Goal: Task Accomplishment & Management: Use online tool/utility

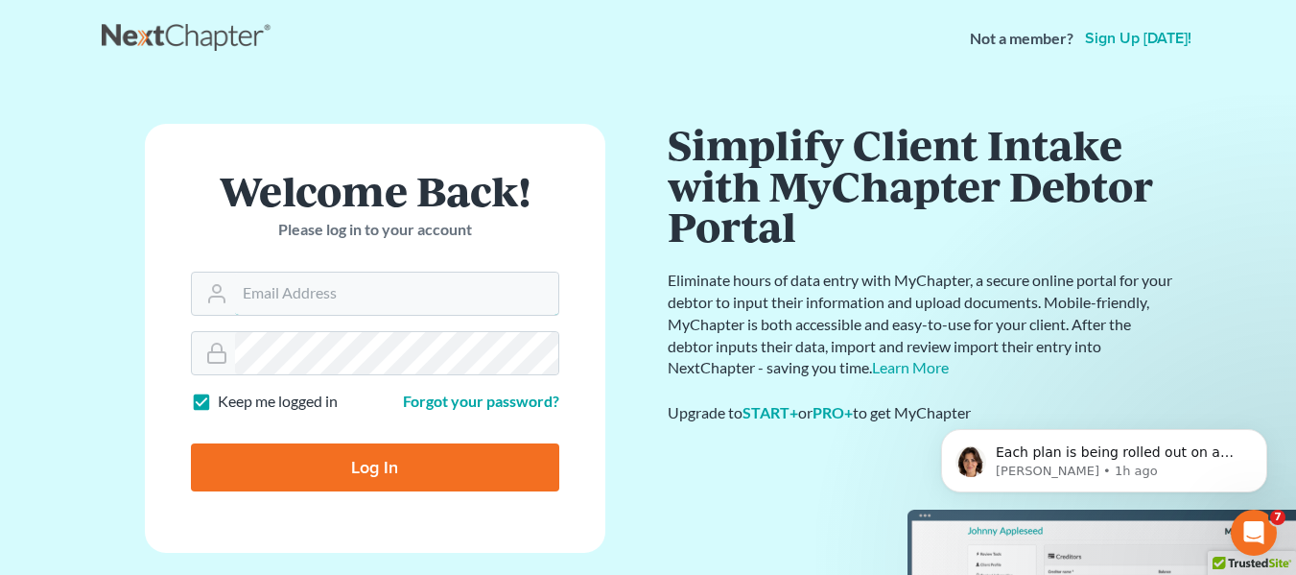
type input "[EMAIL_ADDRESS][DOMAIN_NAME]"
click at [413, 463] on input "Log In" at bounding box center [375, 467] width 368 height 48
type input "Thinking..."
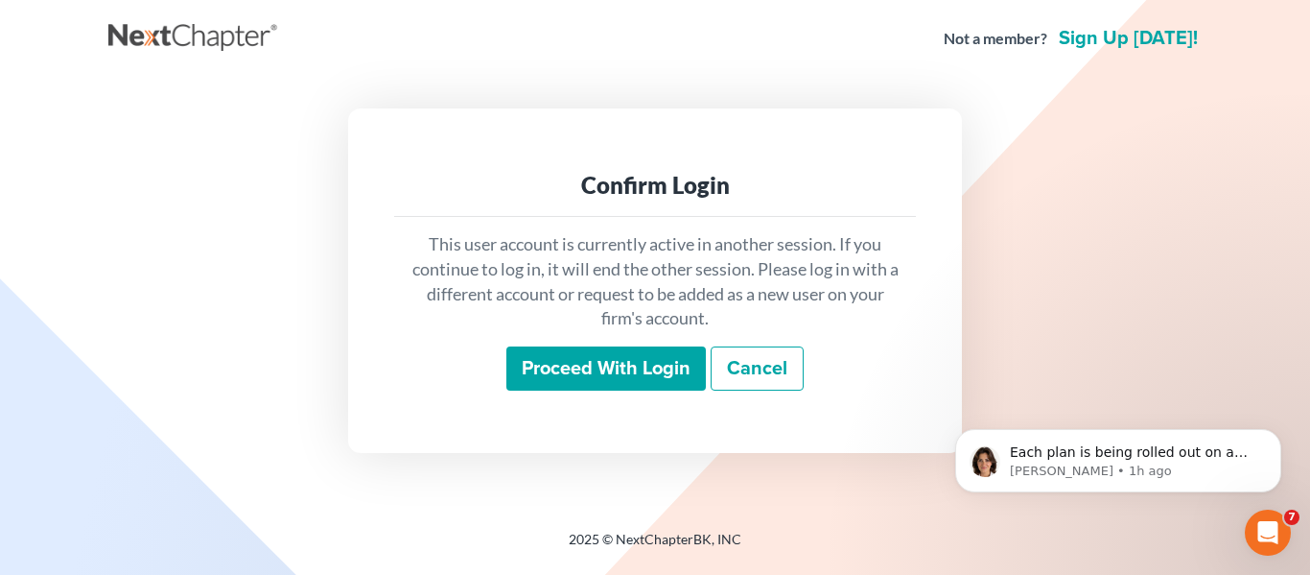
click at [623, 362] on input "Proceed with login" at bounding box center [607, 368] width 200 height 44
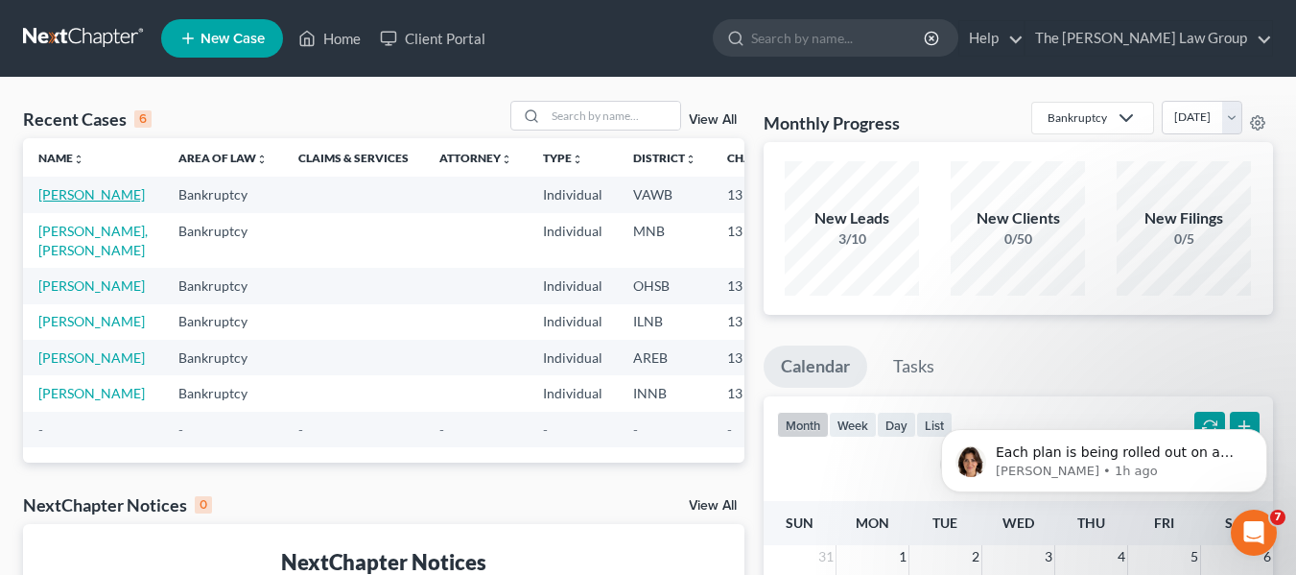
click at [60, 203] on td "Perkins, Chandler" at bounding box center [93, 194] width 140 height 35
click at [62, 203] on td "Perkins, Chandler" at bounding box center [93, 194] width 140 height 35
click at [73, 197] on link "Perkins, Chandler" at bounding box center [91, 194] width 106 height 16
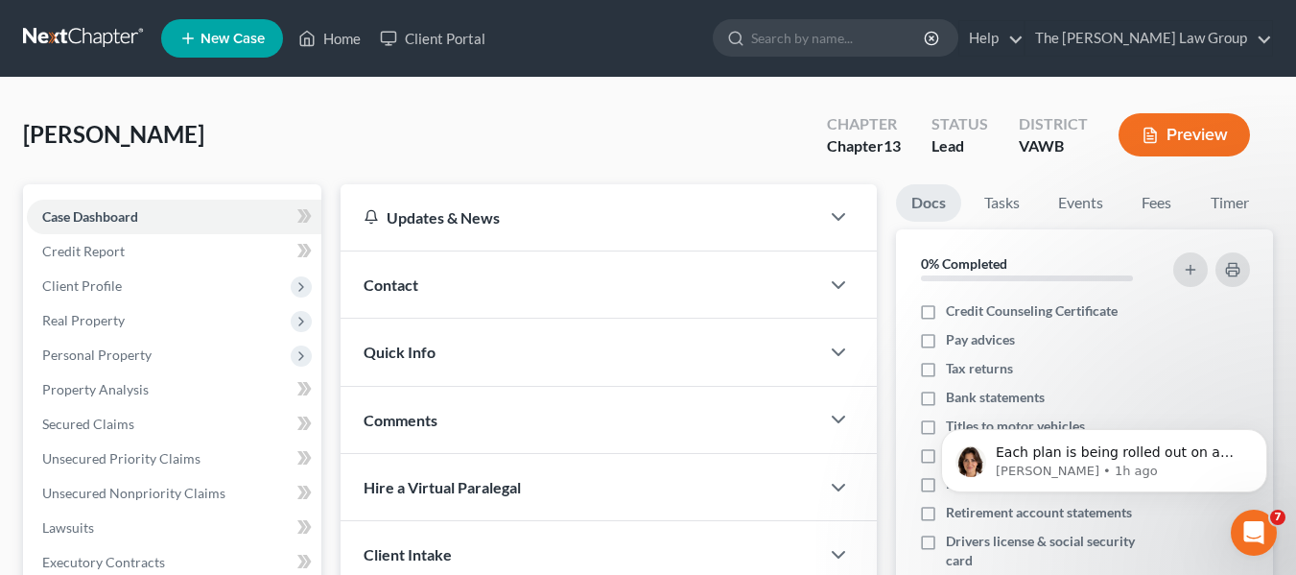
click at [1203, 134] on button "Preview" at bounding box center [1184, 134] width 131 height 43
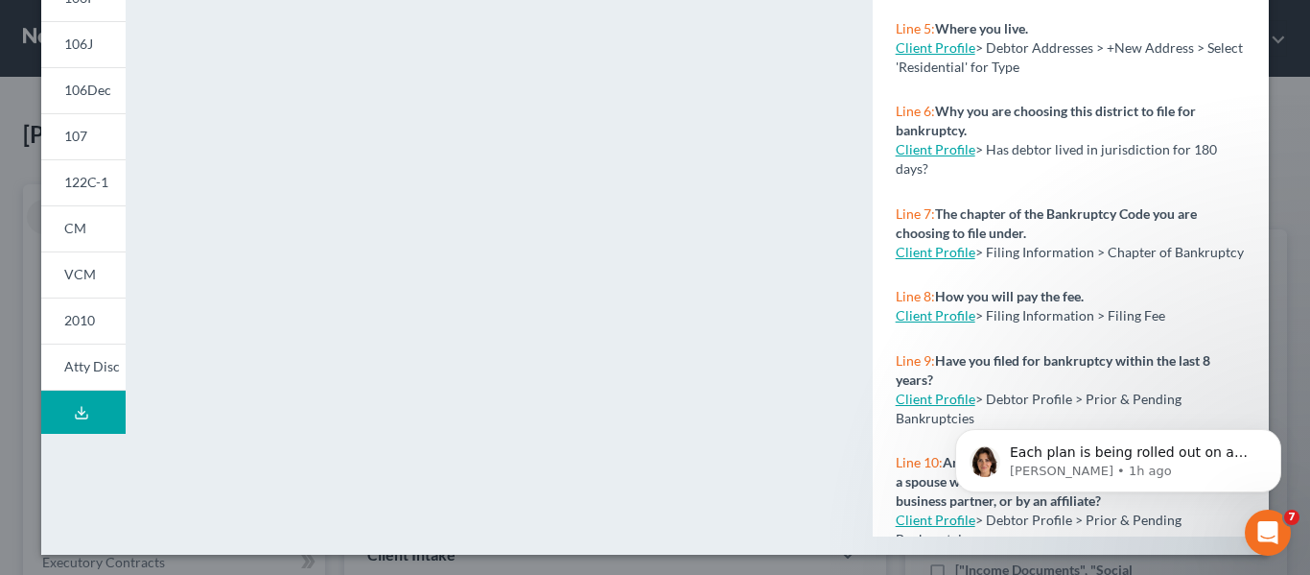
scroll to position [508, 0]
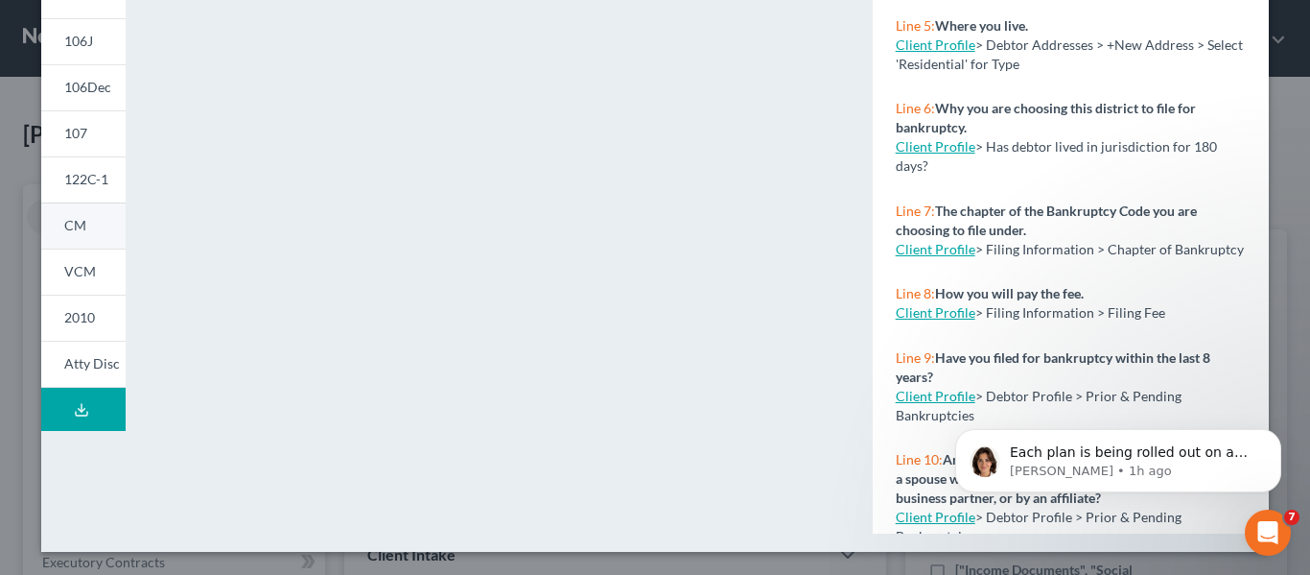
drag, startPoint x: 69, startPoint y: 268, endPoint x: 68, endPoint y: 253, distance: 14.4
click at [68, 271] on span "VCM" at bounding box center [80, 271] width 32 height 16
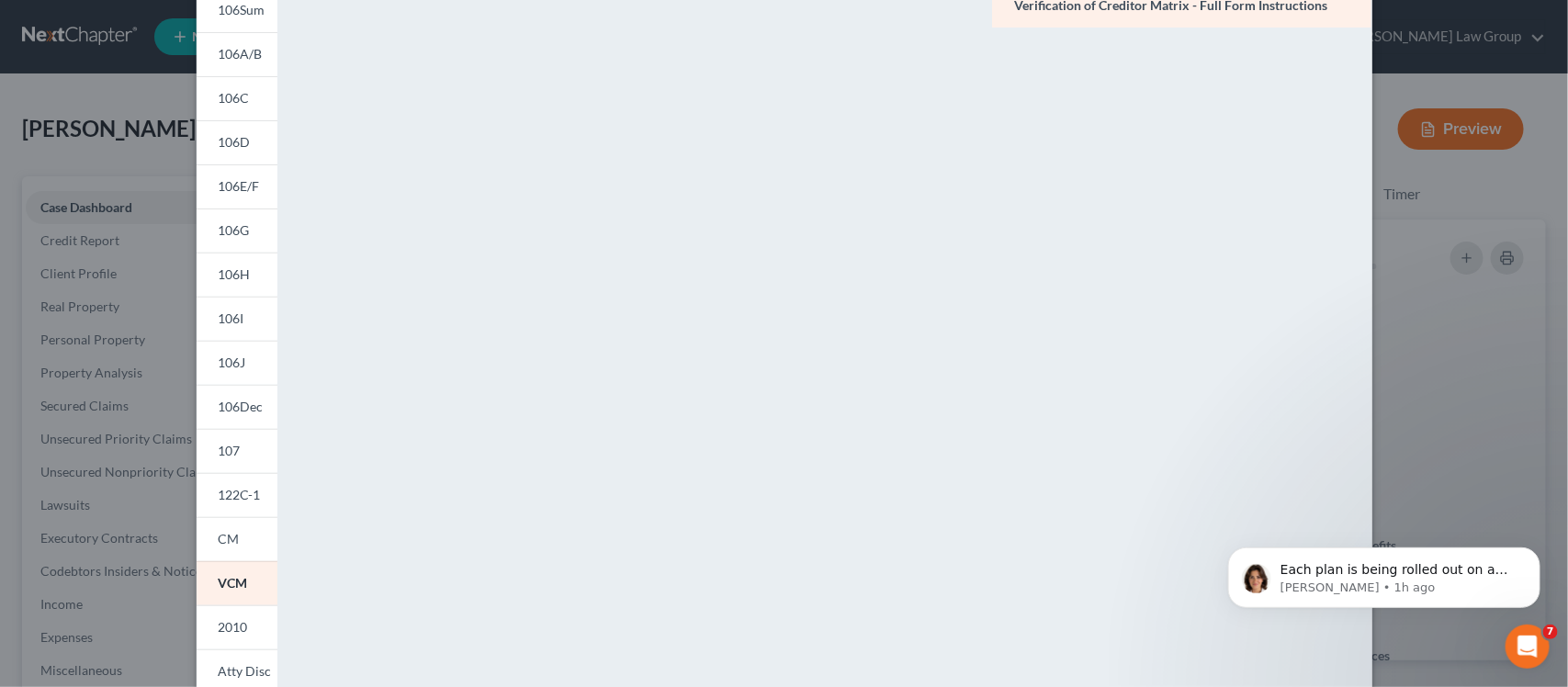
scroll to position [118, 0]
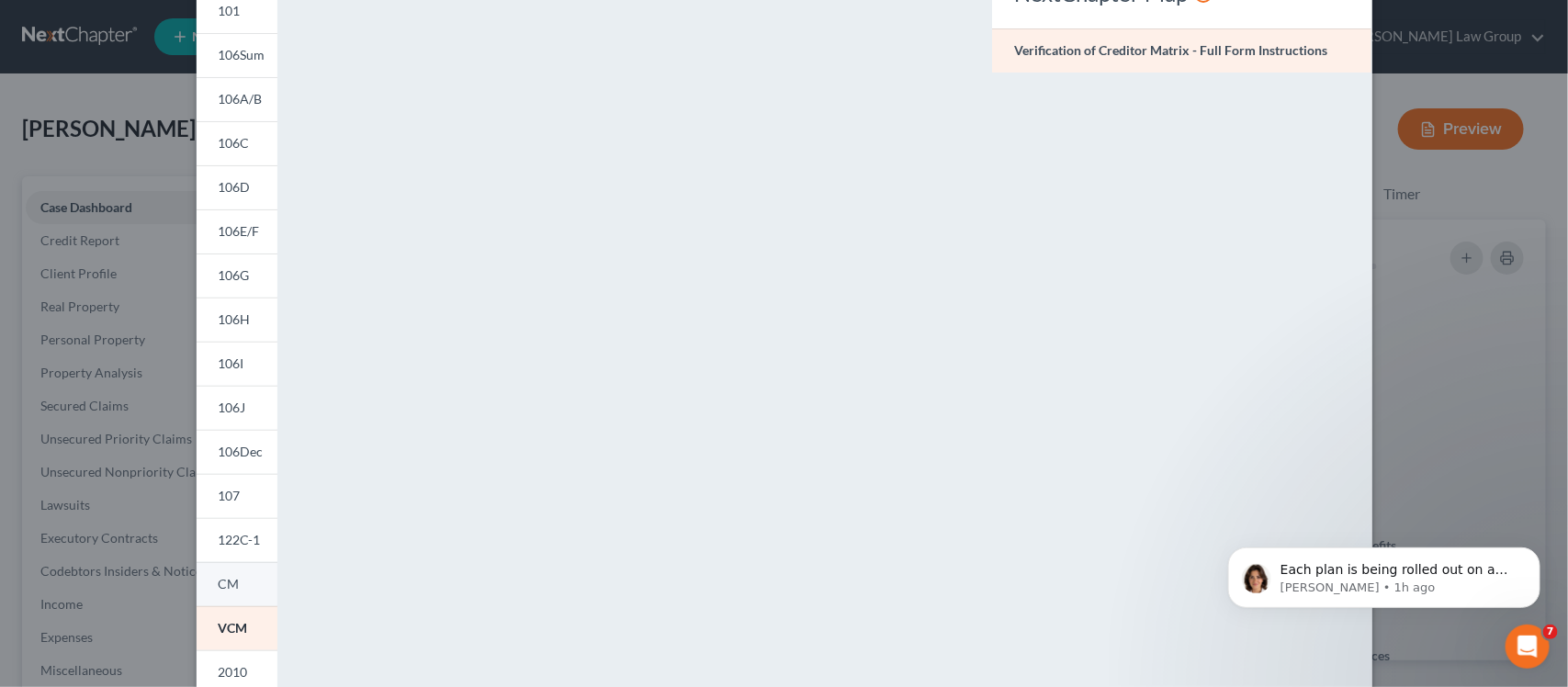
click at [227, 549] on span "CM" at bounding box center [229, 584] width 21 height 15
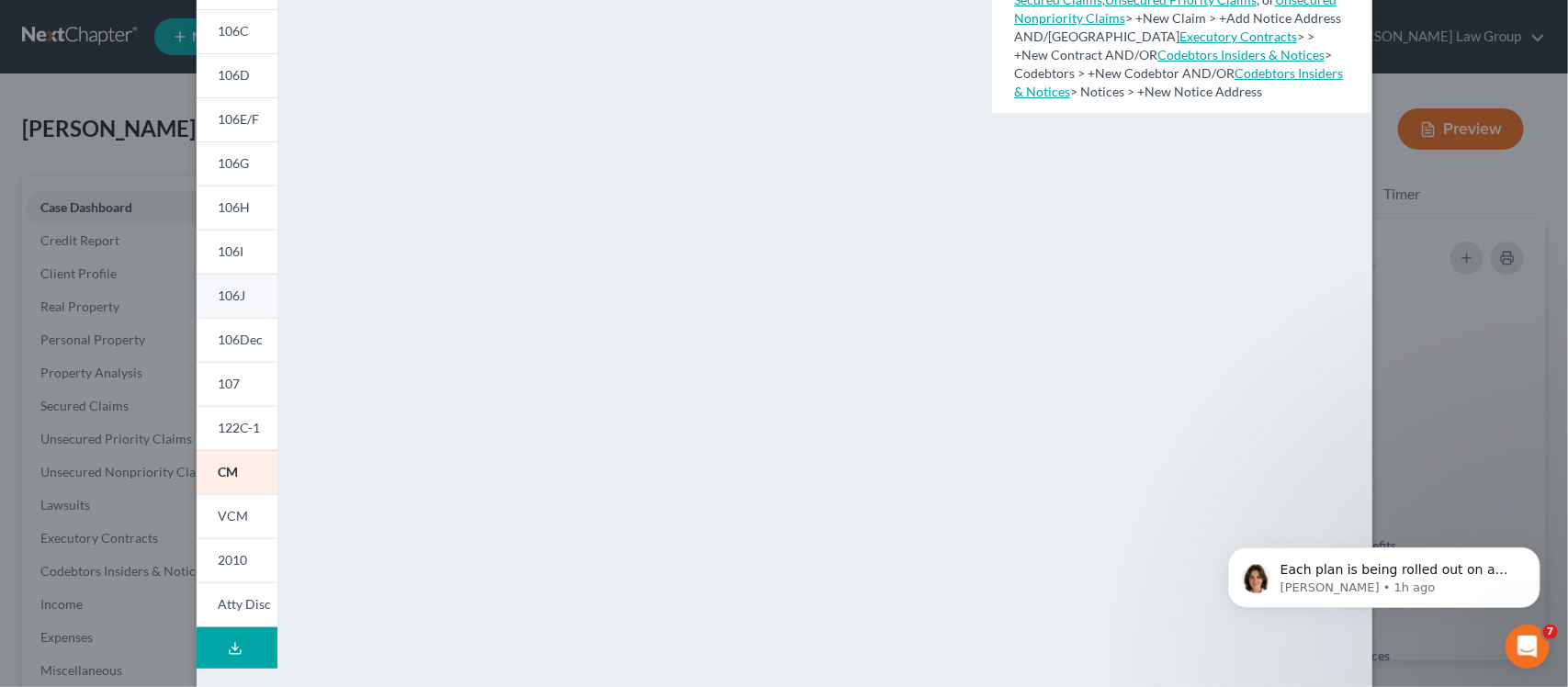
scroll to position [344, 0]
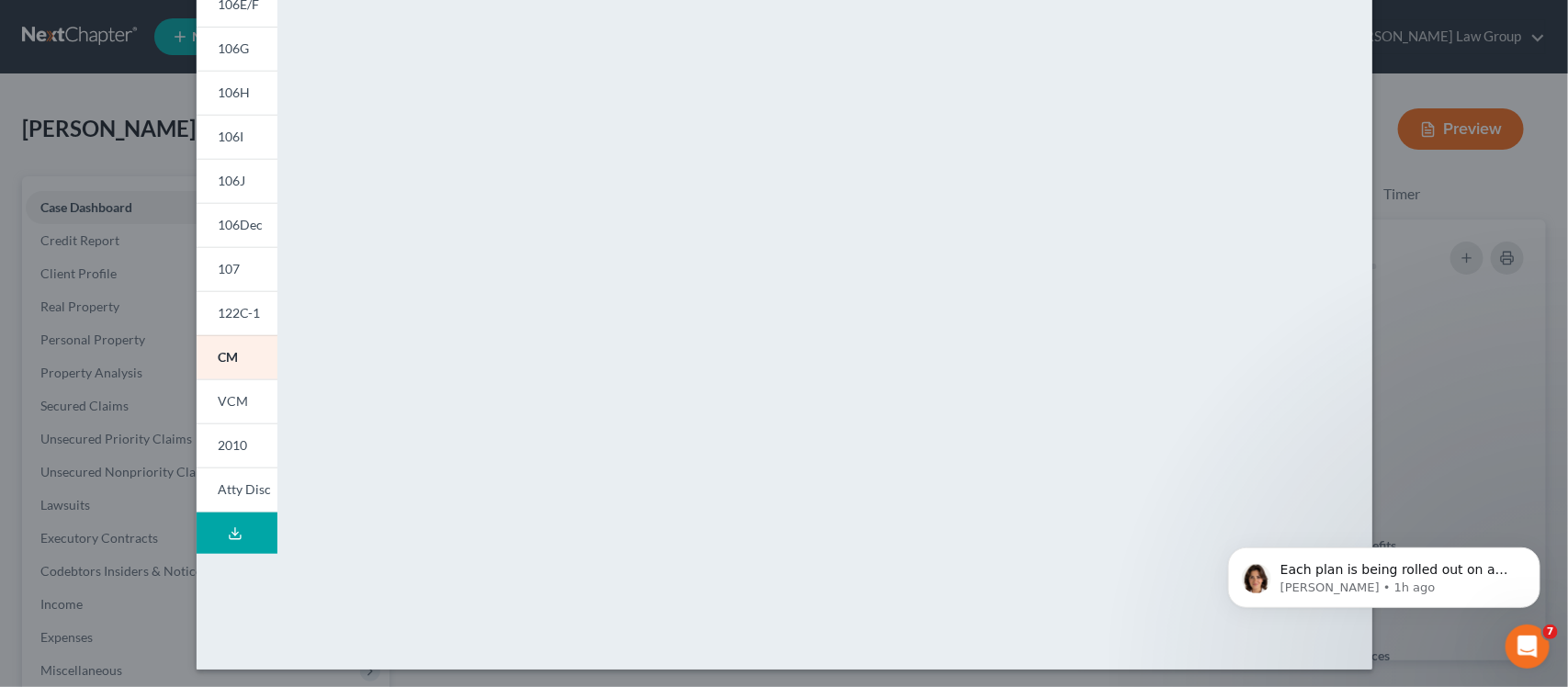
click at [1254, 245] on div "Petition Preview Creditor Matrix × 101 106Sum 106A/B 106C 106D 106E/F 106G 106H…" at bounding box center [784, 344] width 1568 height 687
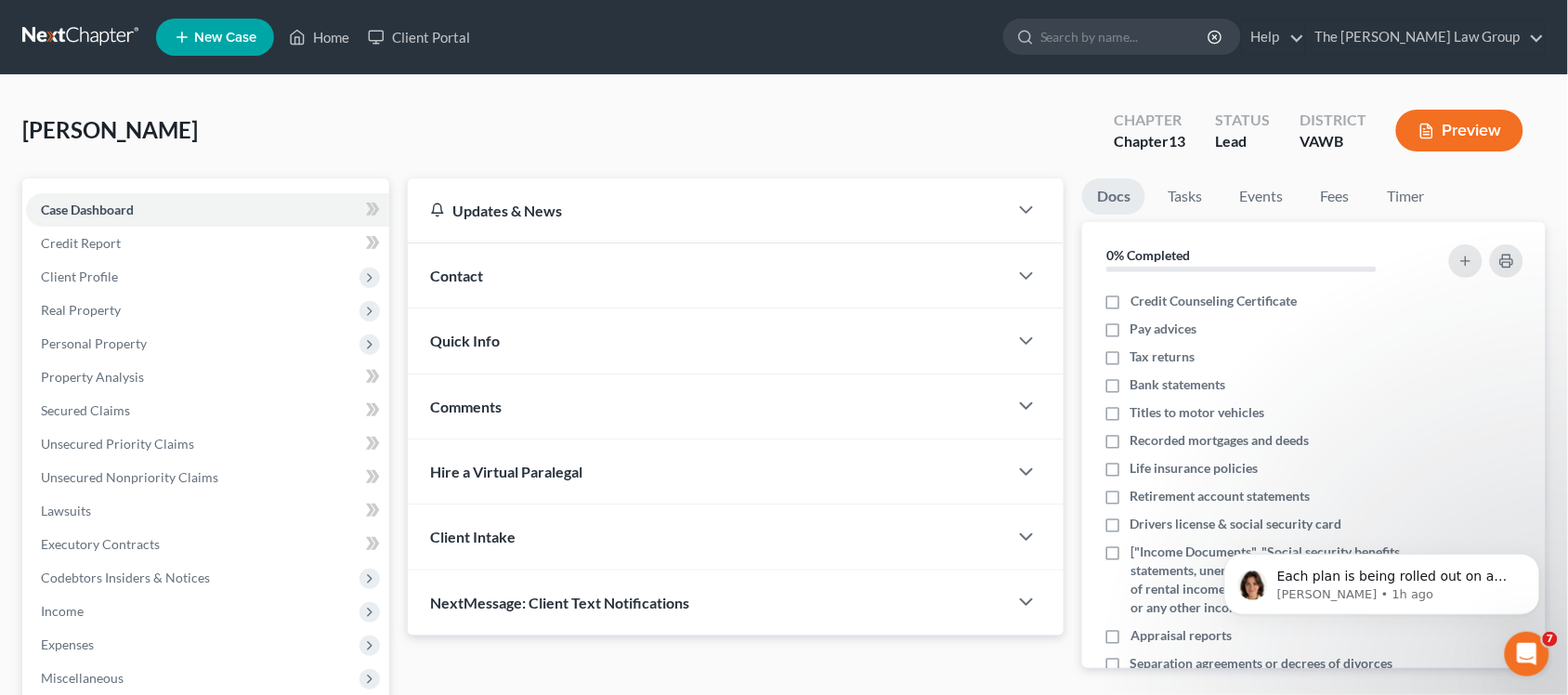
click at [1269, 126] on button "Preview" at bounding box center [1460, 130] width 127 height 42
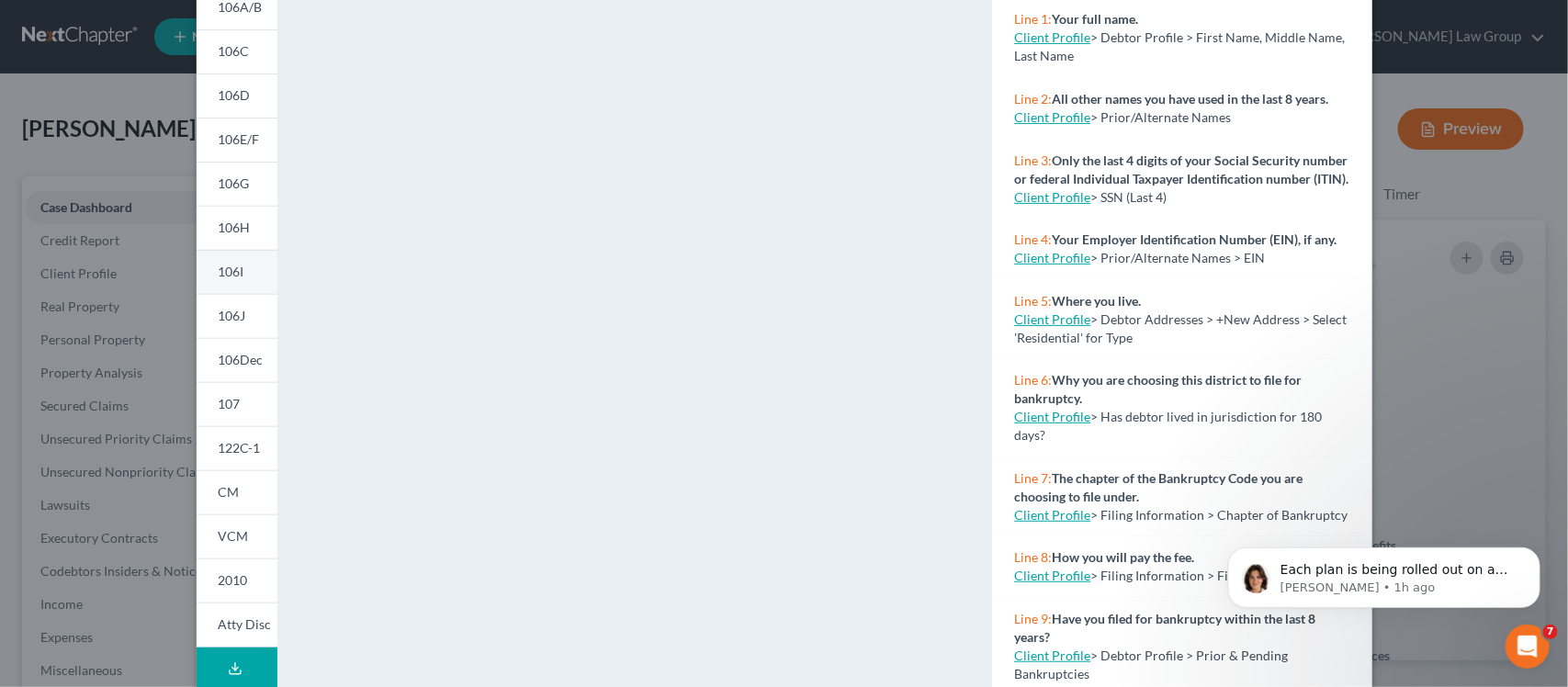
scroll to position [330, 0]
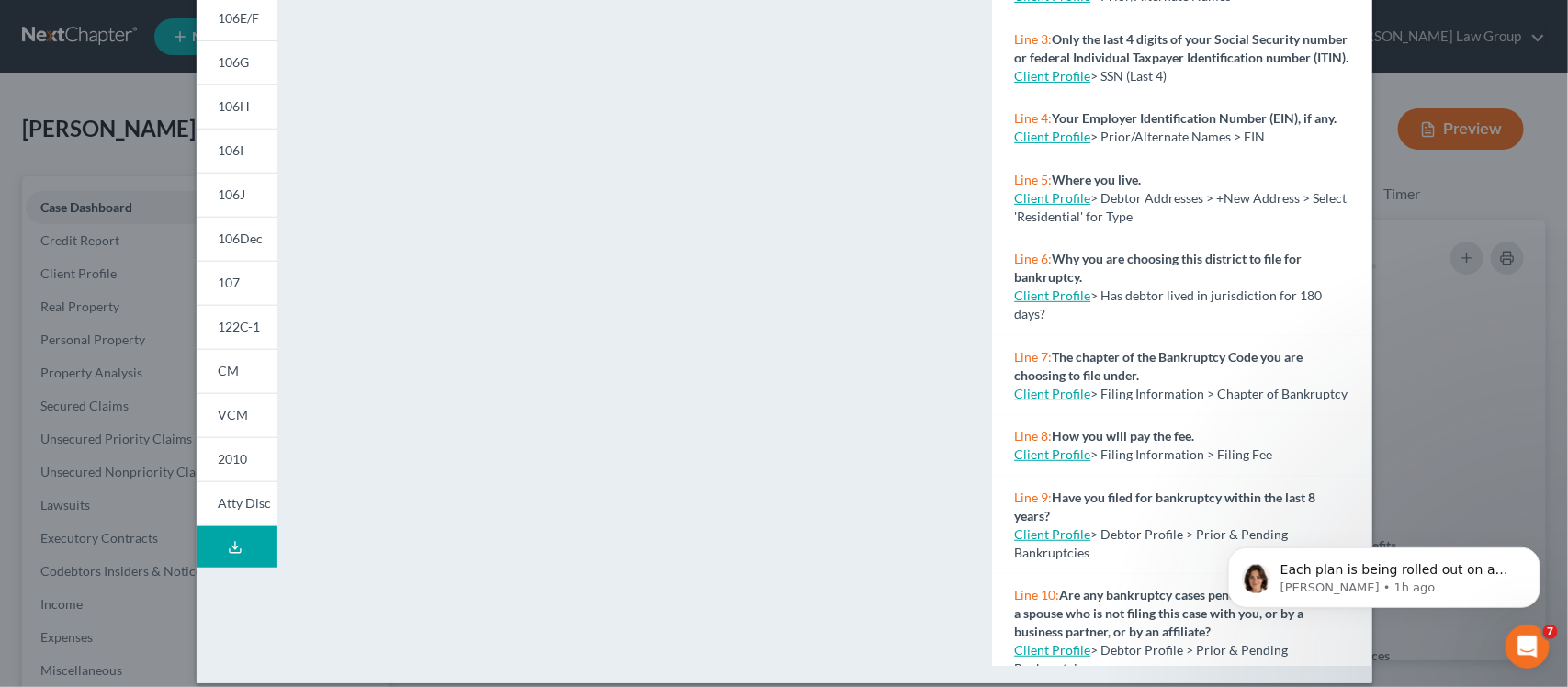
click at [228, 540] on icon at bounding box center [235, 546] width 14 height 14
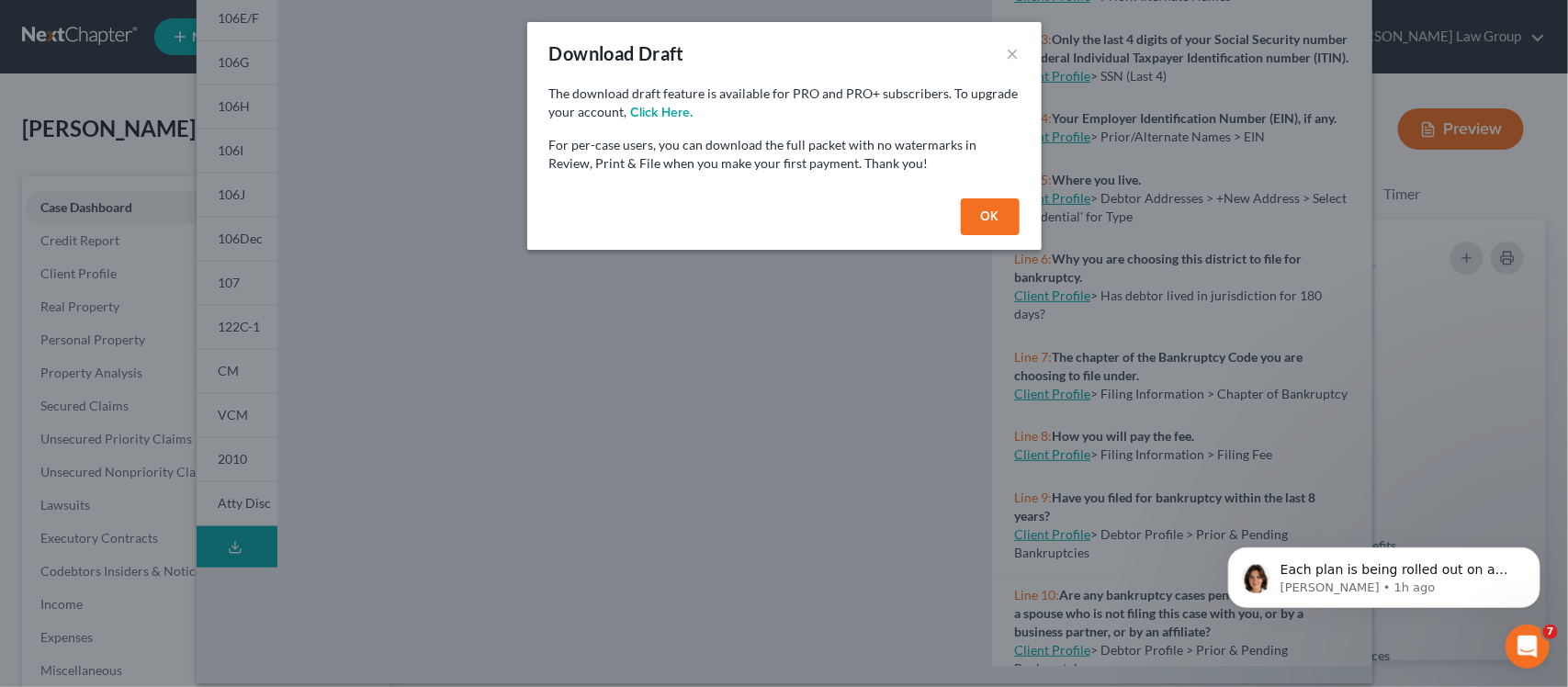
click at [983, 217] on button "OK" at bounding box center [989, 216] width 58 height 36
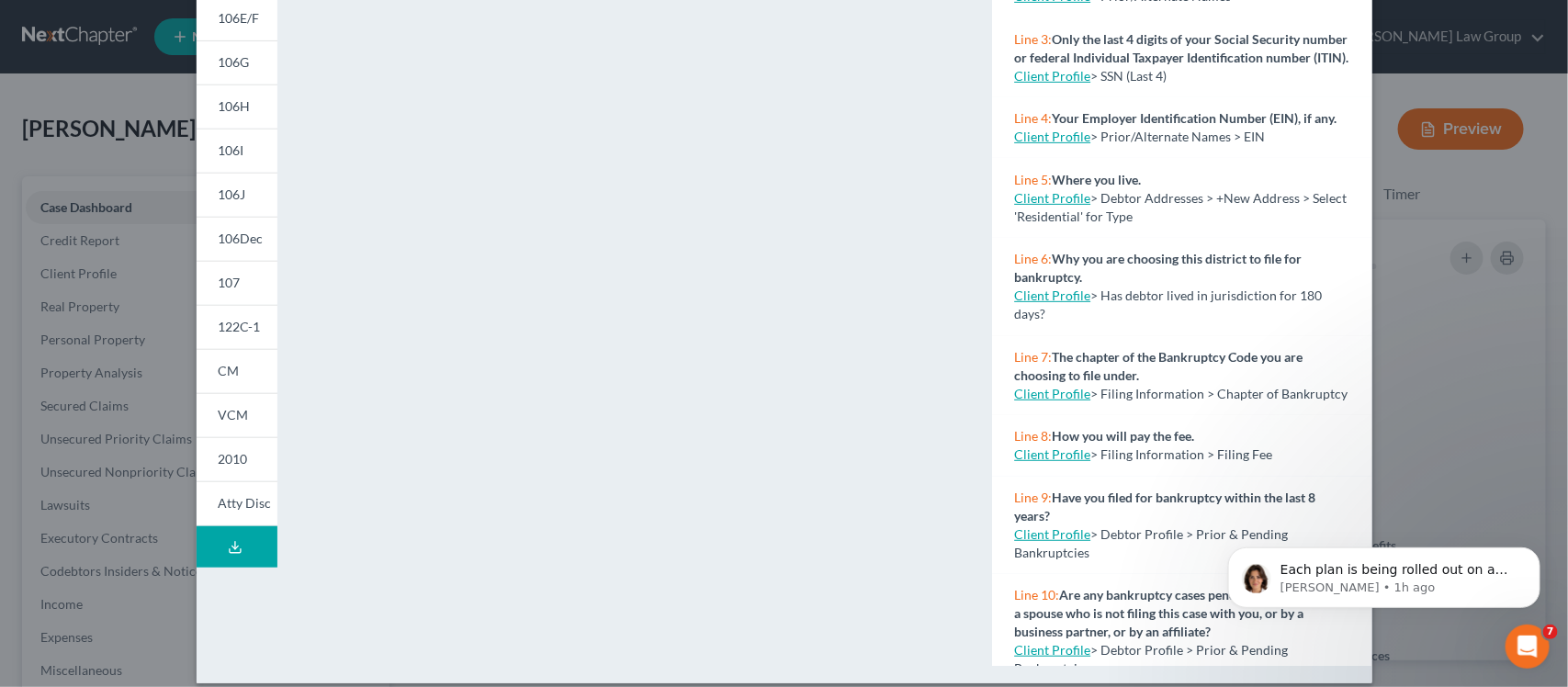
scroll to position [0, 0]
